Goal: Find specific page/section: Find specific page/section

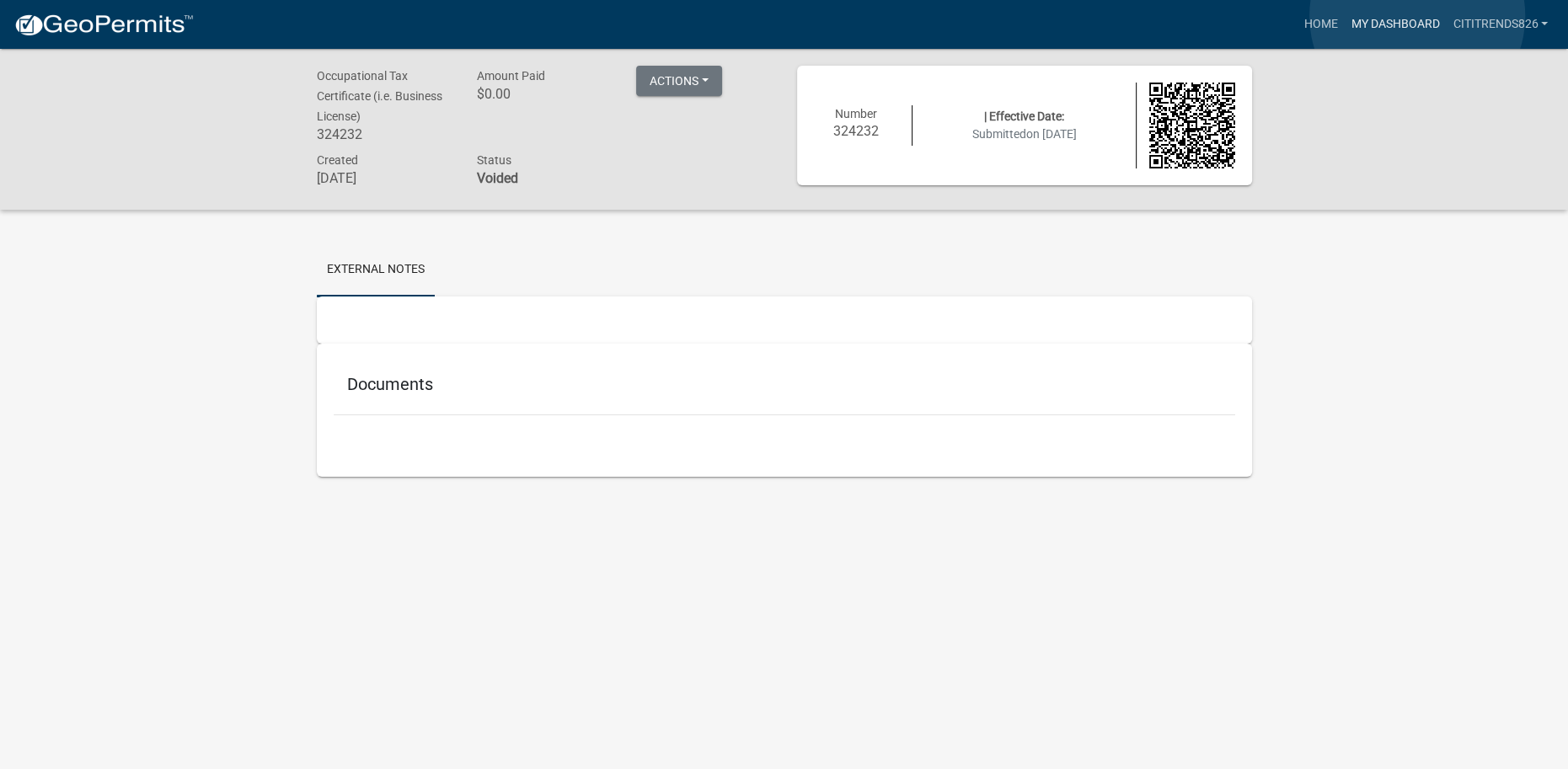
click at [1417, 16] on link "My Dashboard" at bounding box center [1395, 24] width 102 height 32
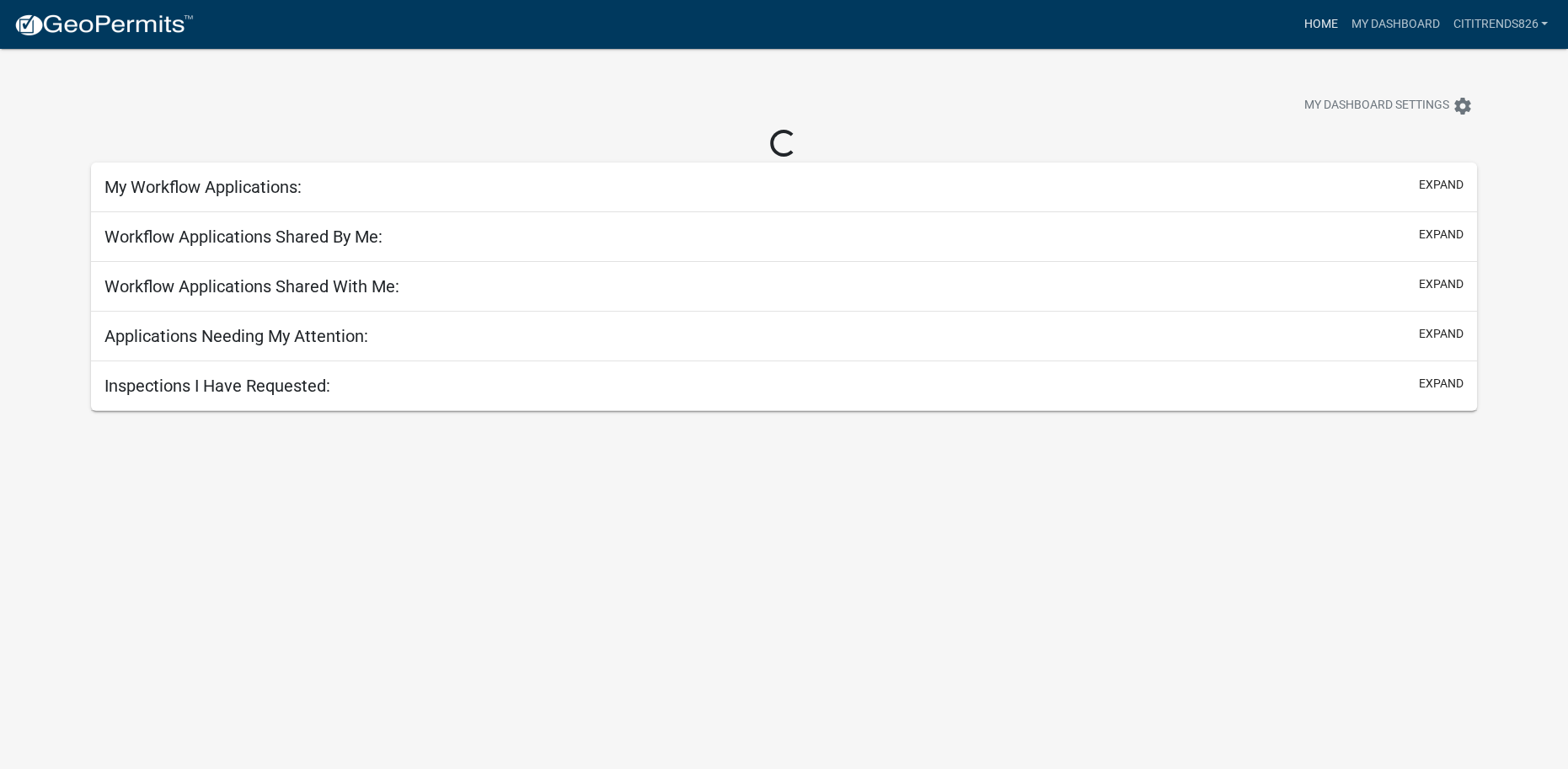
click at [1344, 19] on link "Home" at bounding box center [1320, 24] width 48 height 32
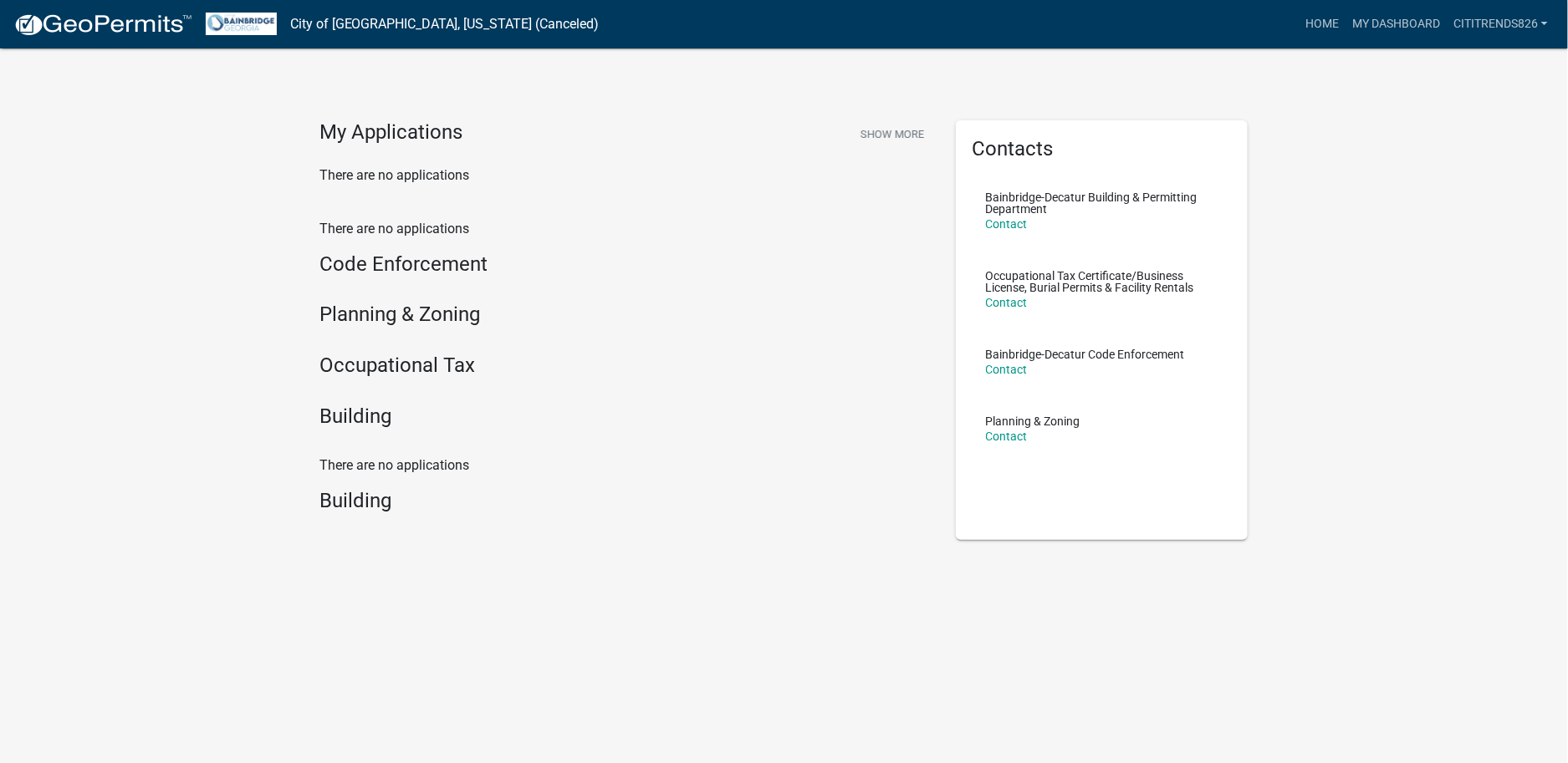
click at [403, 354] on h4 "Occupational Tax" at bounding box center [625, 366] width 611 height 24
click at [416, 354] on h4 "Occupational Tax" at bounding box center [625, 366] width 611 height 24
drag, startPoint x: 425, startPoint y: 276, endPoint x: 363, endPoint y: 276, distance: 62.0
click at [363, 354] on h4 "Occupational Tax" at bounding box center [625, 366] width 611 height 24
drag, startPoint x: 363, startPoint y: 276, endPoint x: 351, endPoint y: 282, distance: 13.4
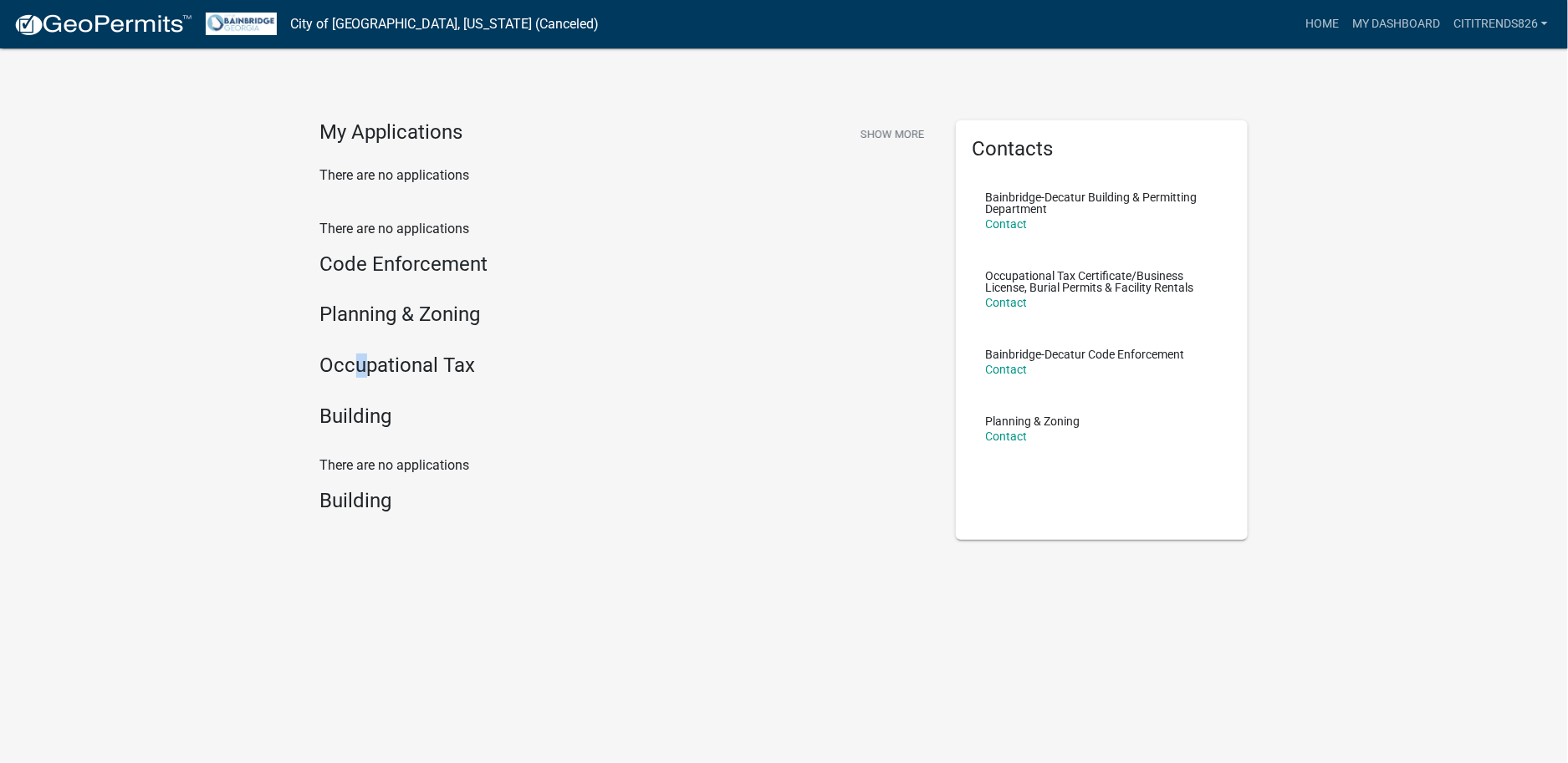
click at [351, 354] on h4 "Occupational Tax" at bounding box center [625, 366] width 611 height 24
drag, startPoint x: 351, startPoint y: 282, endPoint x: 338, endPoint y: 275, distance: 14.8
click at [338, 354] on h4 "Occupational Tax" at bounding box center [625, 366] width 611 height 24
click at [425, 354] on h4 "Occupational Tax" at bounding box center [625, 366] width 611 height 24
click at [895, 120] on button "Show More" at bounding box center [893, 134] width 77 height 27
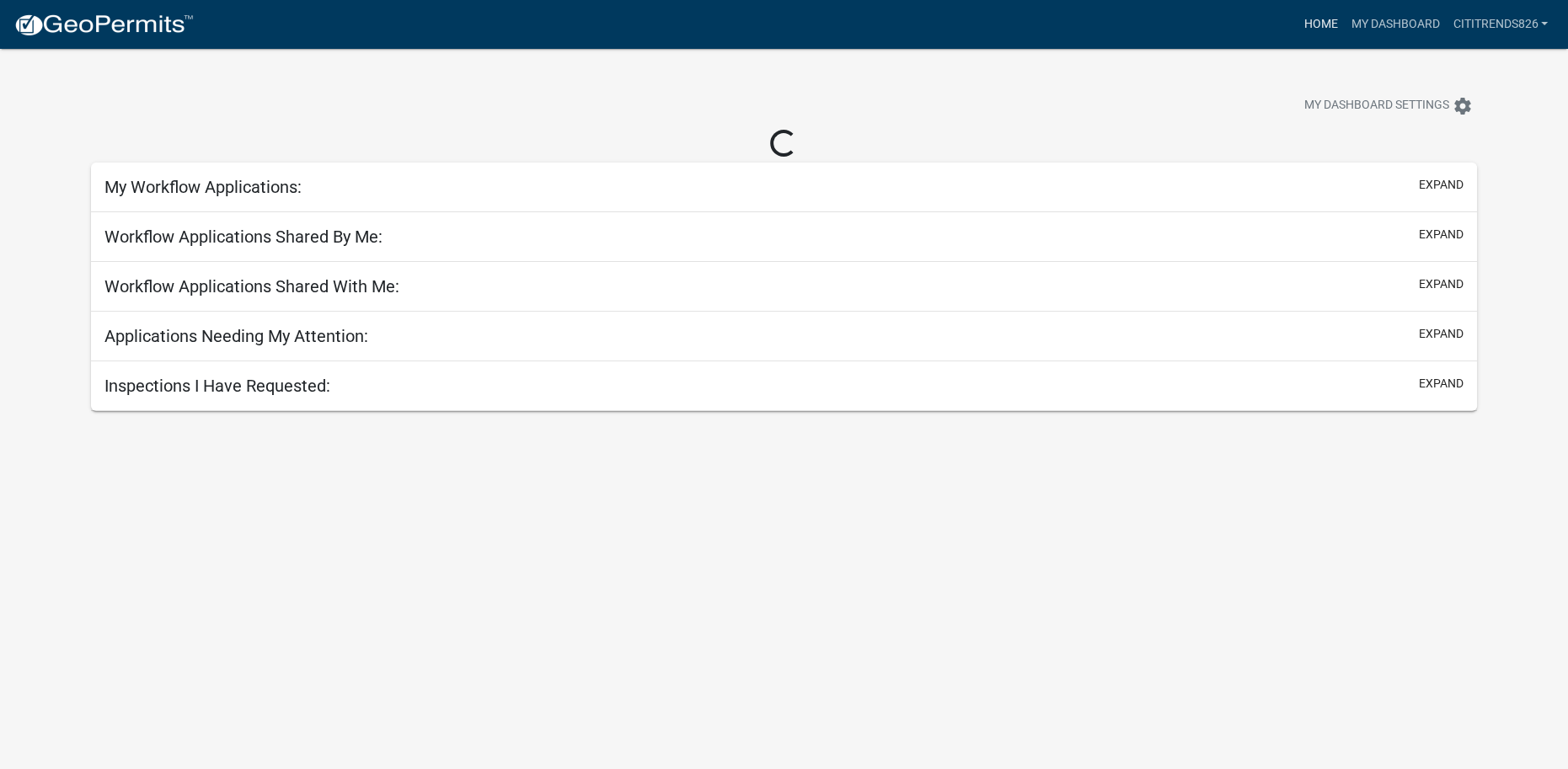
click at [1344, 10] on link "Home" at bounding box center [1320, 24] width 48 height 32
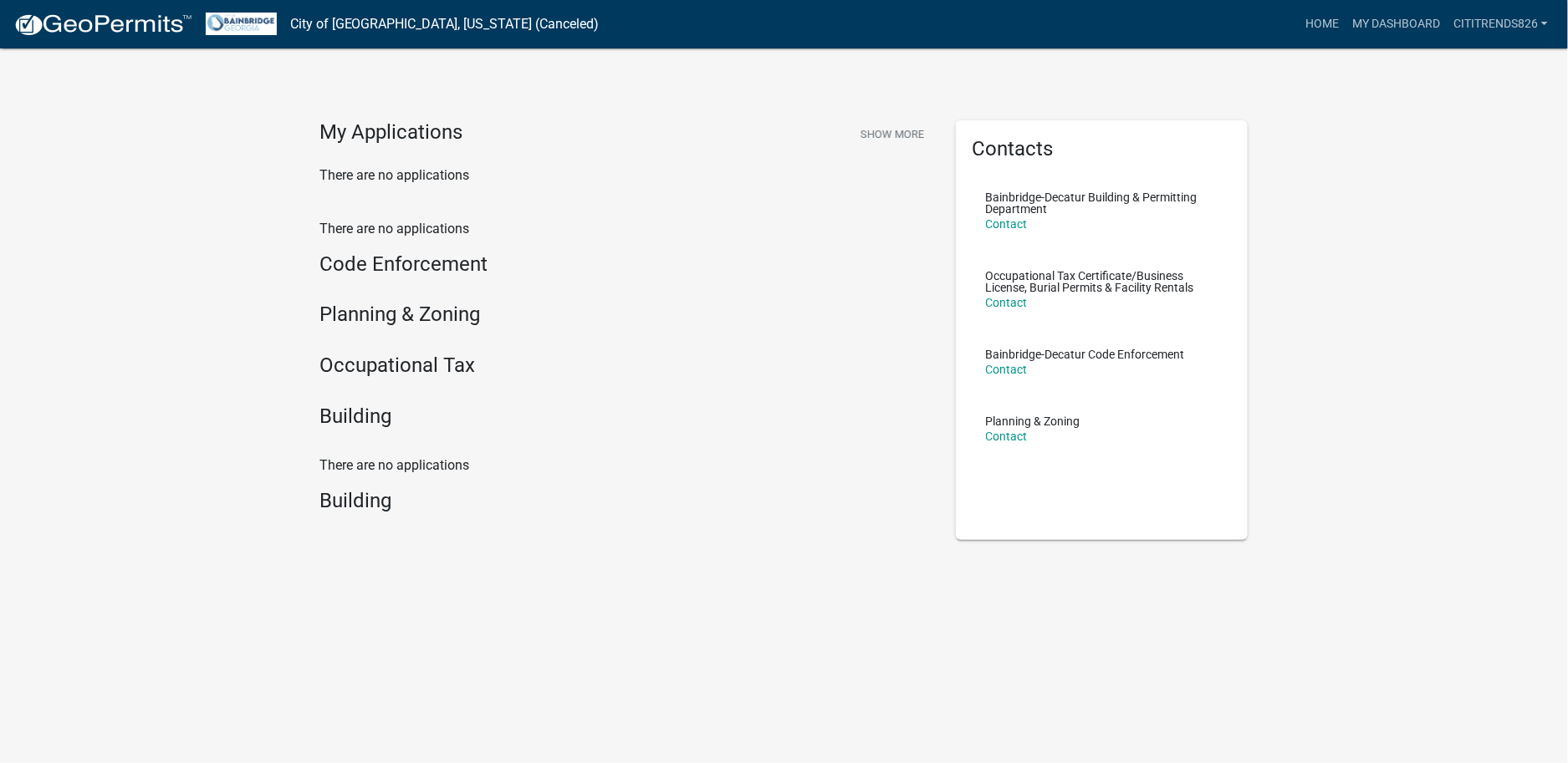
click at [380, 354] on h4 "Occupational Tax" at bounding box center [625, 366] width 611 height 24
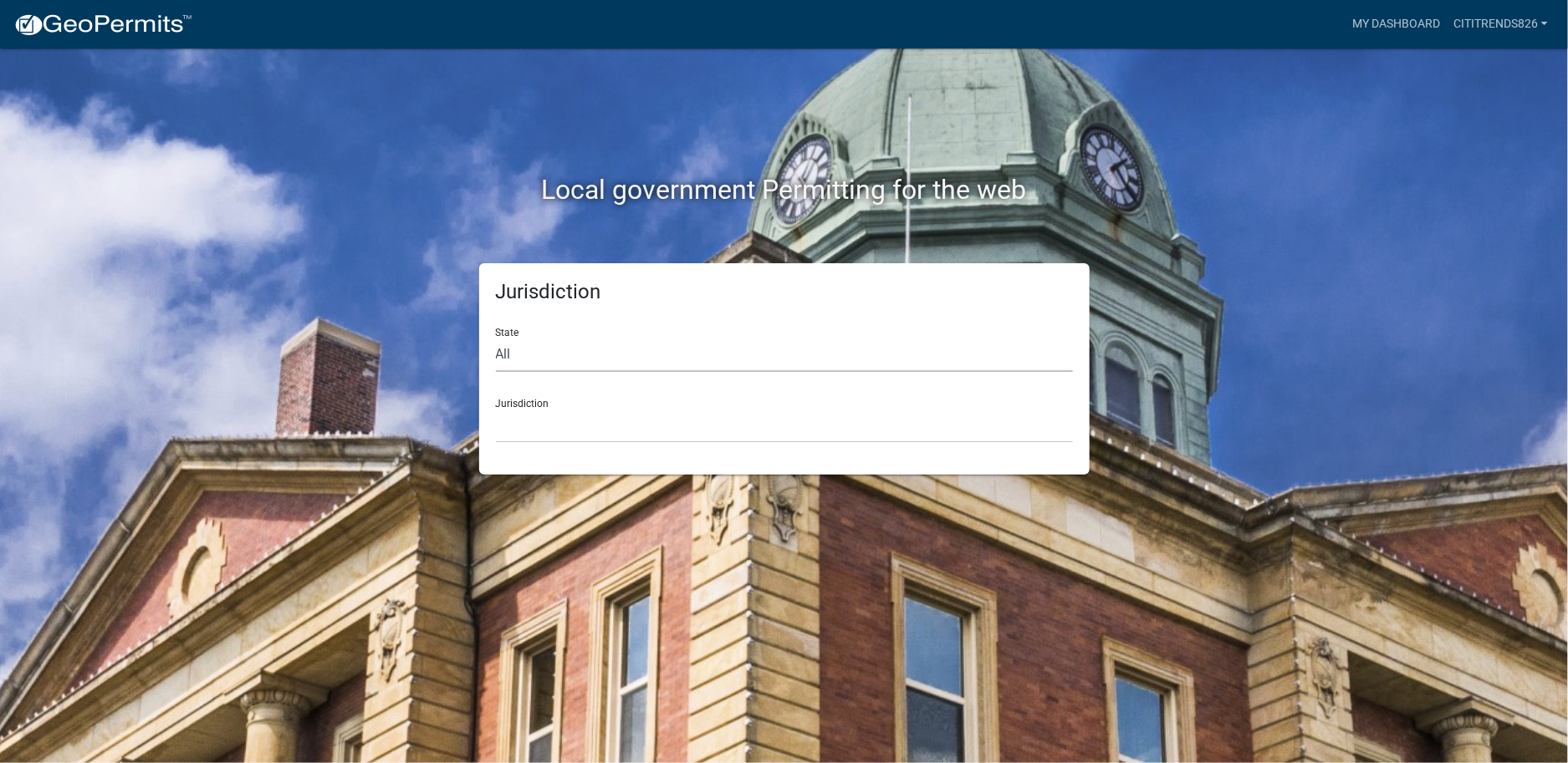
click at [548, 338] on select "All [US_STATE] [US_STATE] [US_STATE] [US_STATE] [US_STATE] [US_STATE] [US_STATE…" at bounding box center [785, 355] width 577 height 34
select select "[US_STATE]"
click at [496, 338] on select "All [US_STATE] [US_STATE] [US_STATE] [US_STATE] [US_STATE] [US_STATE] [US_STATE…" at bounding box center [785, 355] width 577 height 34
click at [635, 409] on select "[GEOGRAPHIC_DATA], [US_STATE][PERSON_NAME][GEOGRAPHIC_DATA], [US_STATE][PERSON_…" at bounding box center [785, 426] width 577 height 34
click at [559, 409] on select "[GEOGRAPHIC_DATA], [US_STATE][PERSON_NAME][GEOGRAPHIC_DATA], [US_STATE][PERSON_…" at bounding box center [785, 426] width 577 height 34
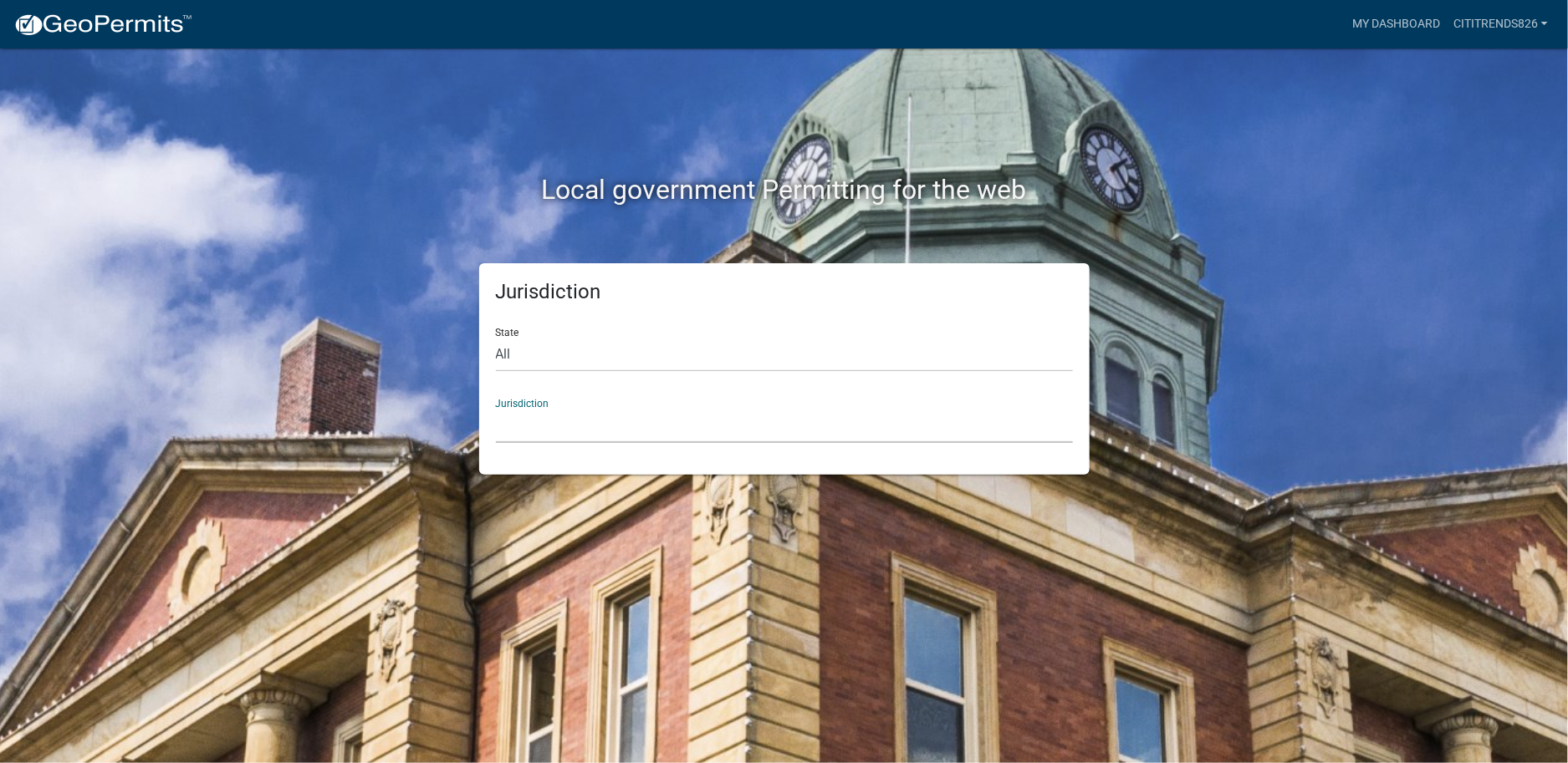
click at [614, 409] on select "[GEOGRAPHIC_DATA], [US_STATE][PERSON_NAME][GEOGRAPHIC_DATA], [US_STATE][PERSON_…" at bounding box center [785, 426] width 577 height 34
click at [537, 409] on select "[GEOGRAPHIC_DATA], [US_STATE][PERSON_NAME][GEOGRAPHIC_DATA], [US_STATE][PERSON_…" at bounding box center [785, 426] width 577 height 34
click at [563, 338] on select "All [US_STATE] [US_STATE] [US_STATE] [US_STATE] [US_STATE] [US_STATE] [US_STATE…" at bounding box center [785, 355] width 577 height 34
select select "[US_STATE]"
click at [496, 338] on select "All [US_STATE] [US_STATE] [US_STATE] [US_STATE] [US_STATE] [US_STATE] [US_STATE…" at bounding box center [785, 355] width 577 height 34
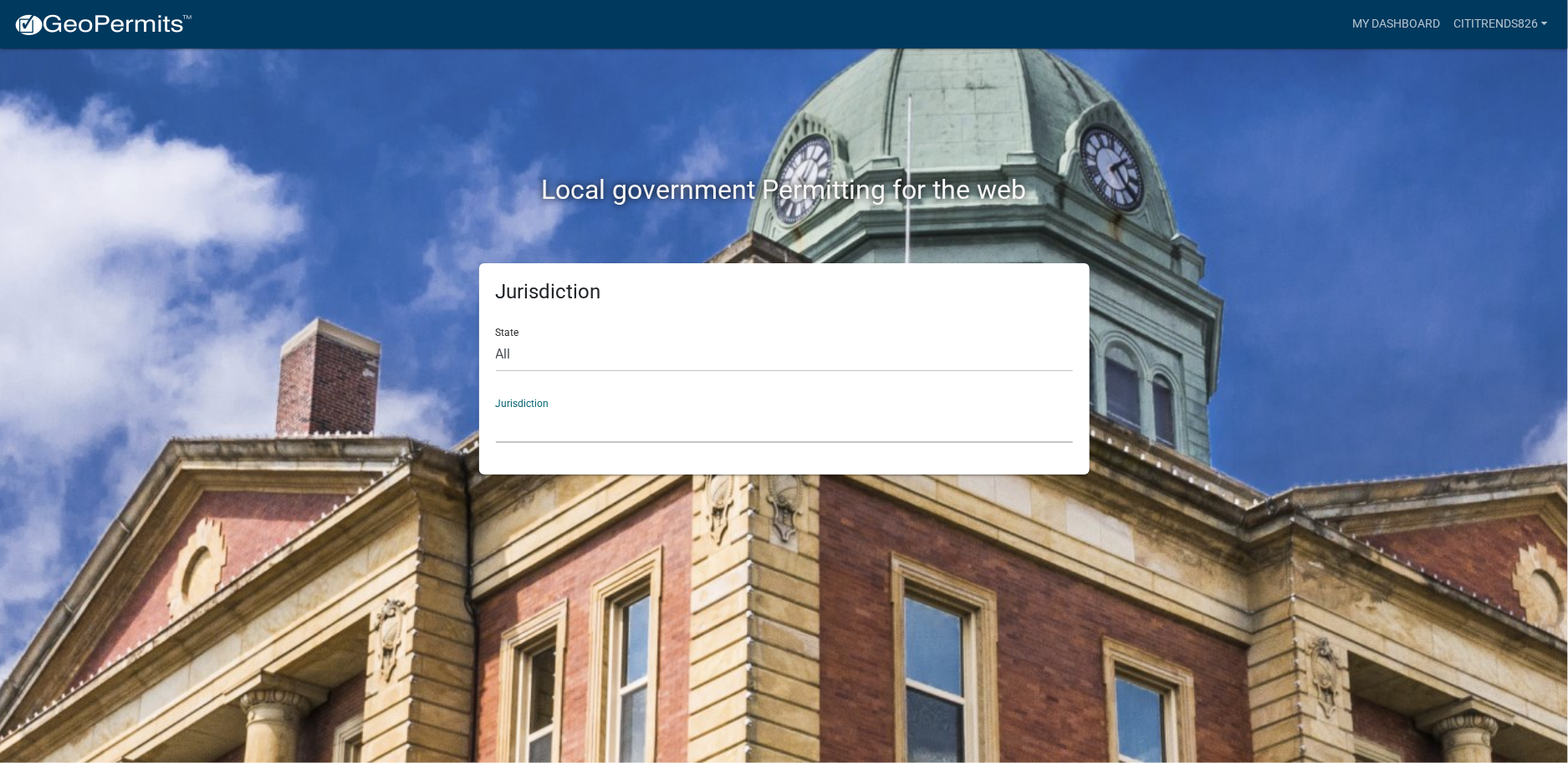
click at [546, 409] on select "[GEOGRAPHIC_DATA], [US_STATE][PERSON_NAME][GEOGRAPHIC_DATA], [US_STATE][PERSON_…" at bounding box center [785, 426] width 577 height 34
